Goal: Information Seeking & Learning: Check status

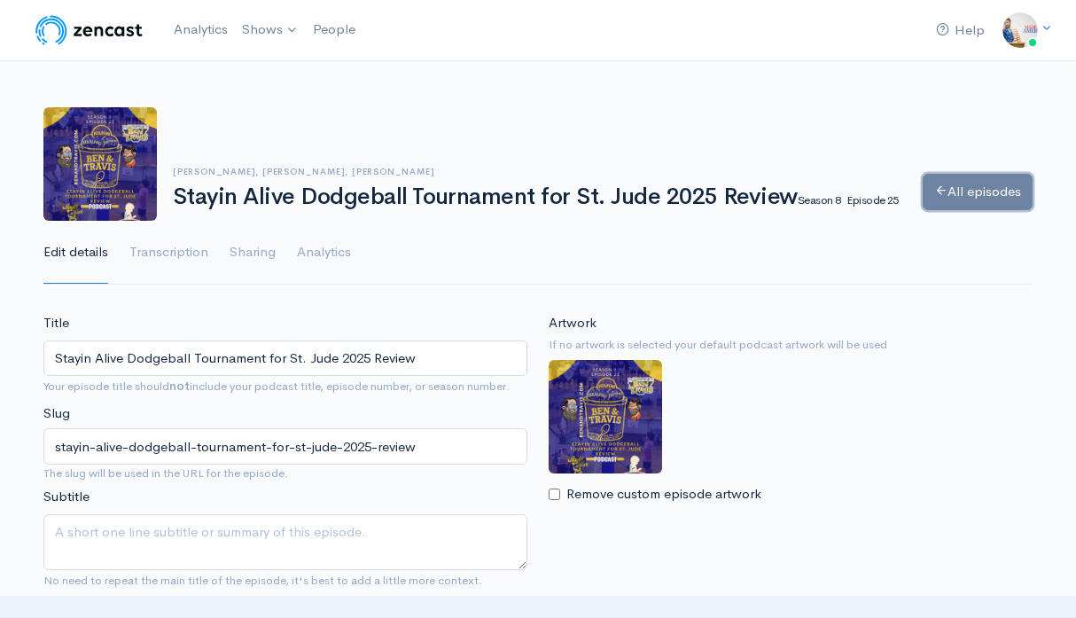
click at [979, 206] on link "All episodes" at bounding box center [977, 192] width 110 height 36
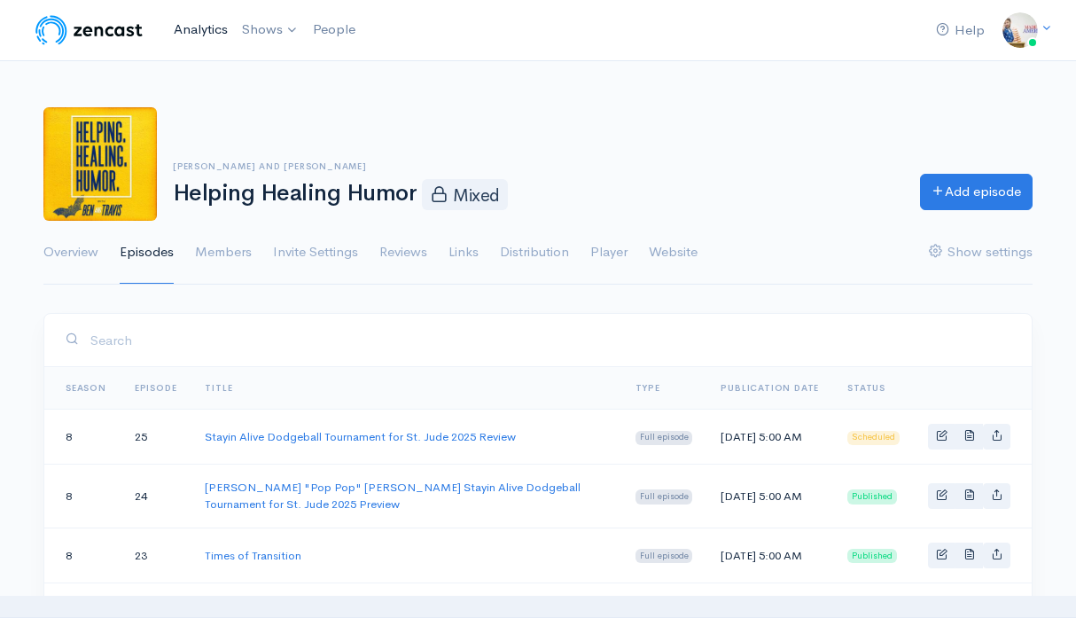
click at [183, 29] on link "Analytics" at bounding box center [201, 30] width 68 height 38
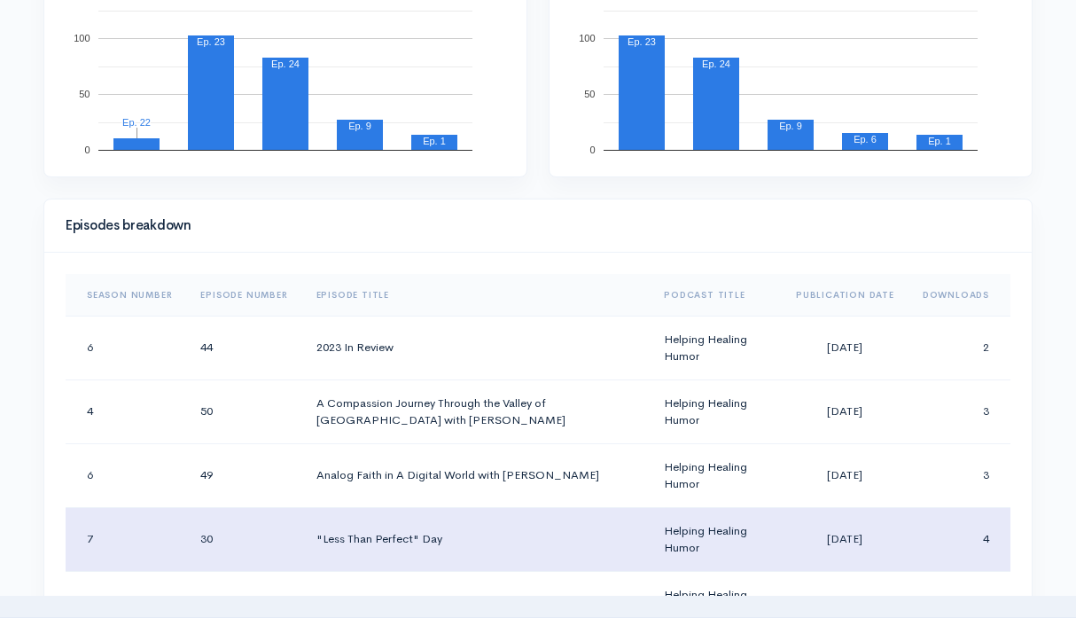
scroll to position [690, 0]
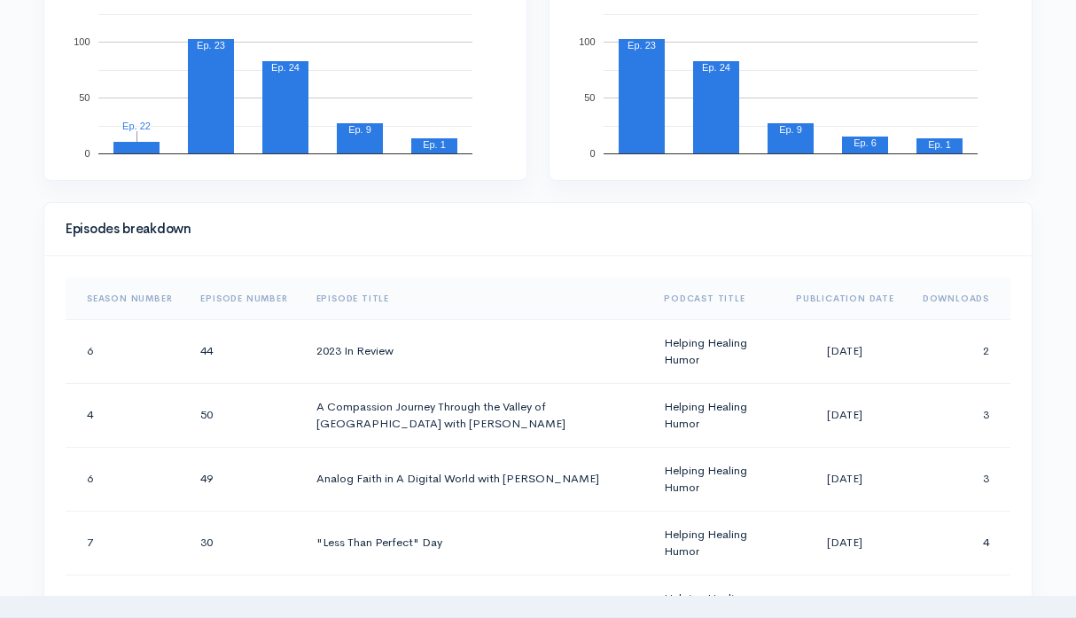
click at [941, 290] on th "Downloads" at bounding box center [959, 298] width 102 height 43
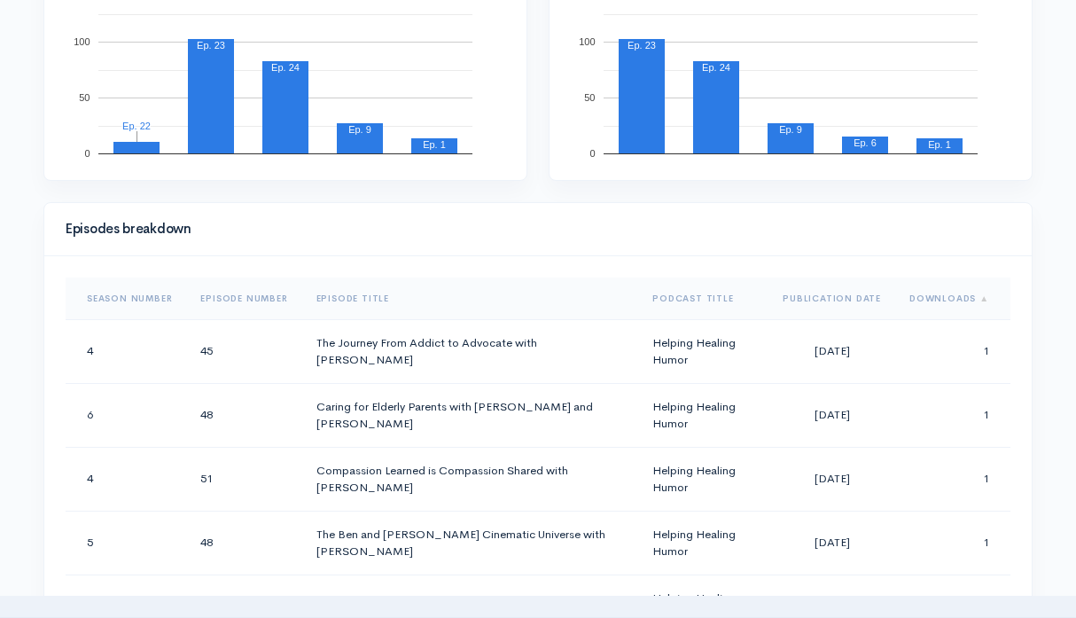
click at [941, 290] on th "Downloads" at bounding box center [952, 298] width 115 height 43
